Goal: Go to known website: Go to known website

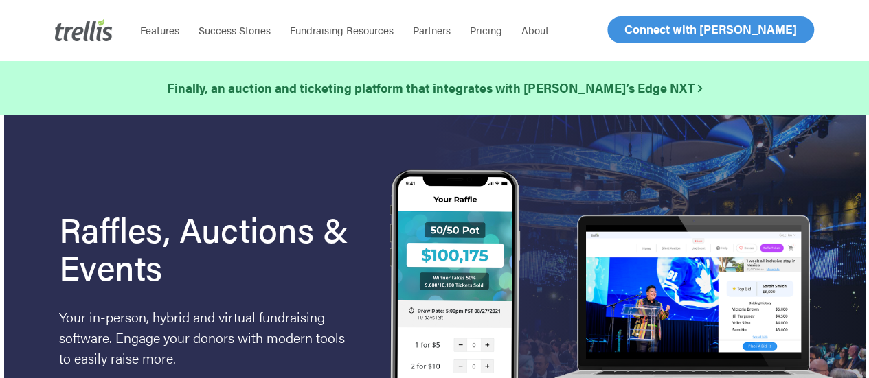
click at [655, 33] on span "Log In" at bounding box center [640, 29] width 33 height 16
